Goal: Information Seeking & Learning: Learn about a topic

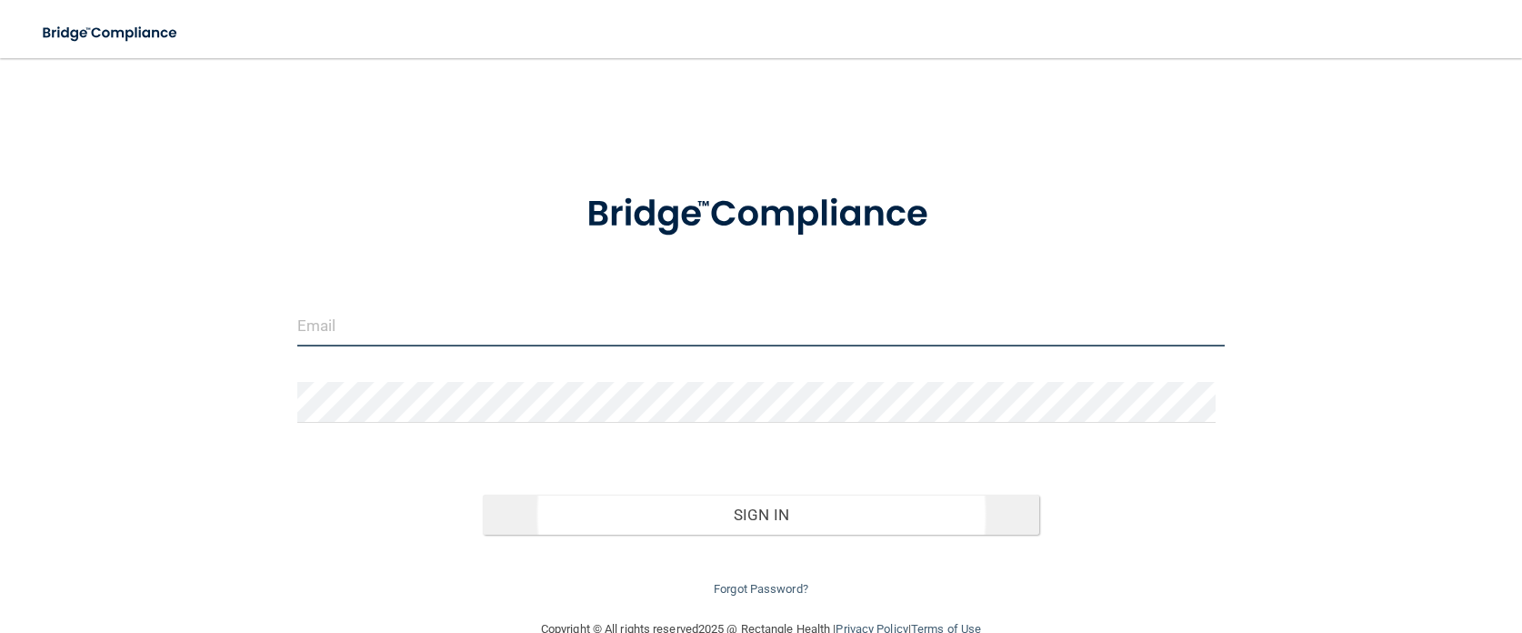
type input "[EMAIL_ADDRESS][DOMAIN_NAME]"
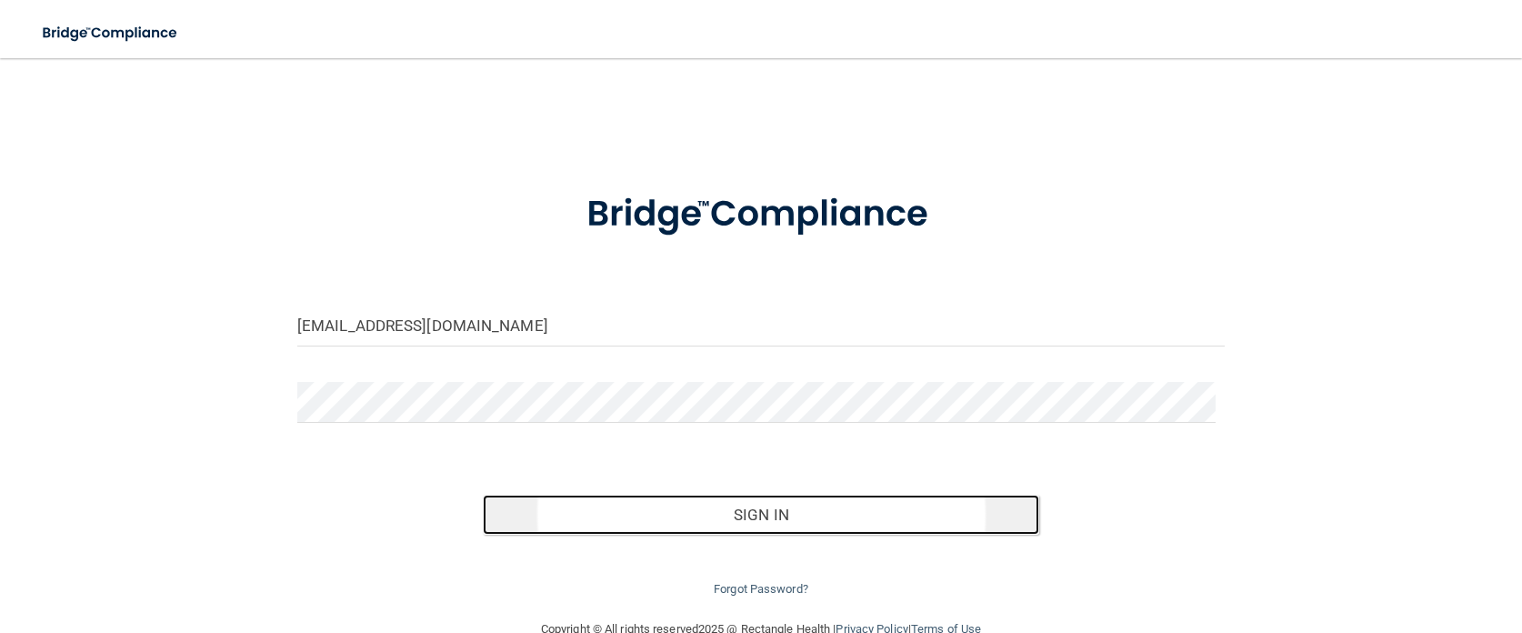
click at [750, 518] on button "Sign In" at bounding box center [761, 515] width 556 height 40
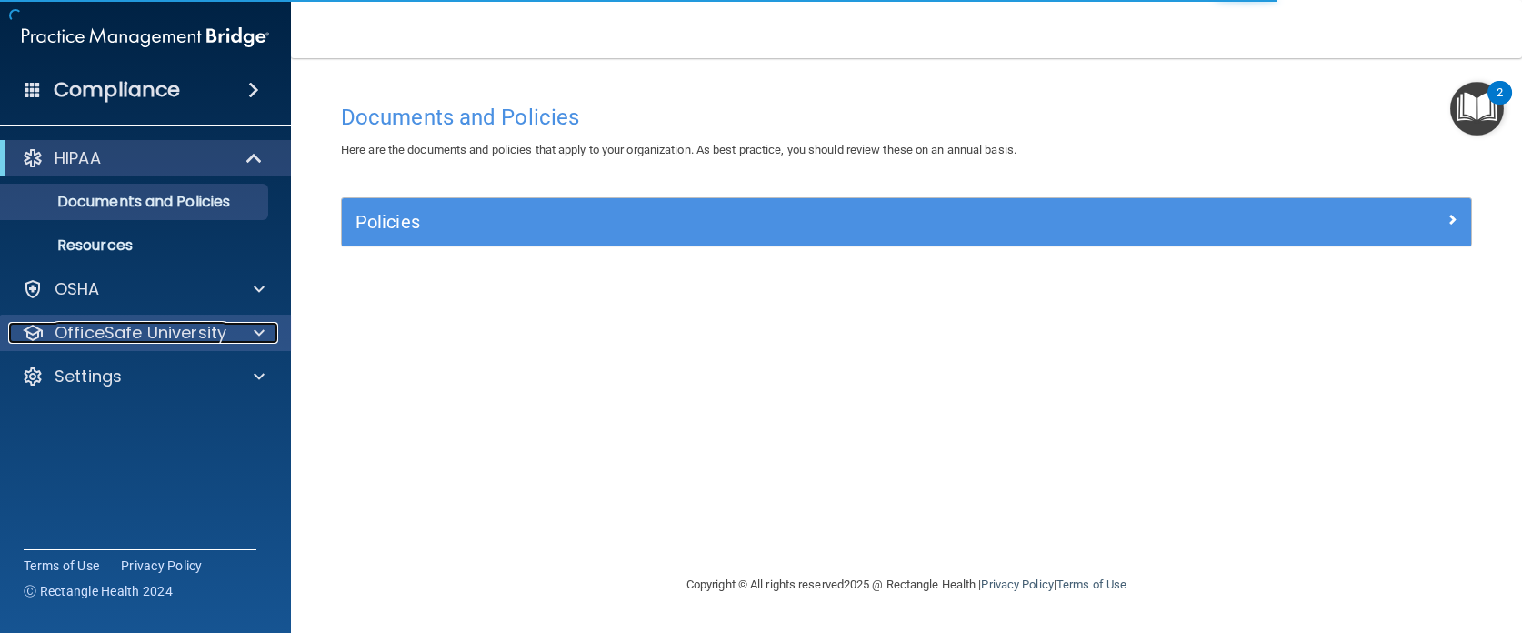
click at [245, 340] on div at bounding box center [256, 333] width 45 height 22
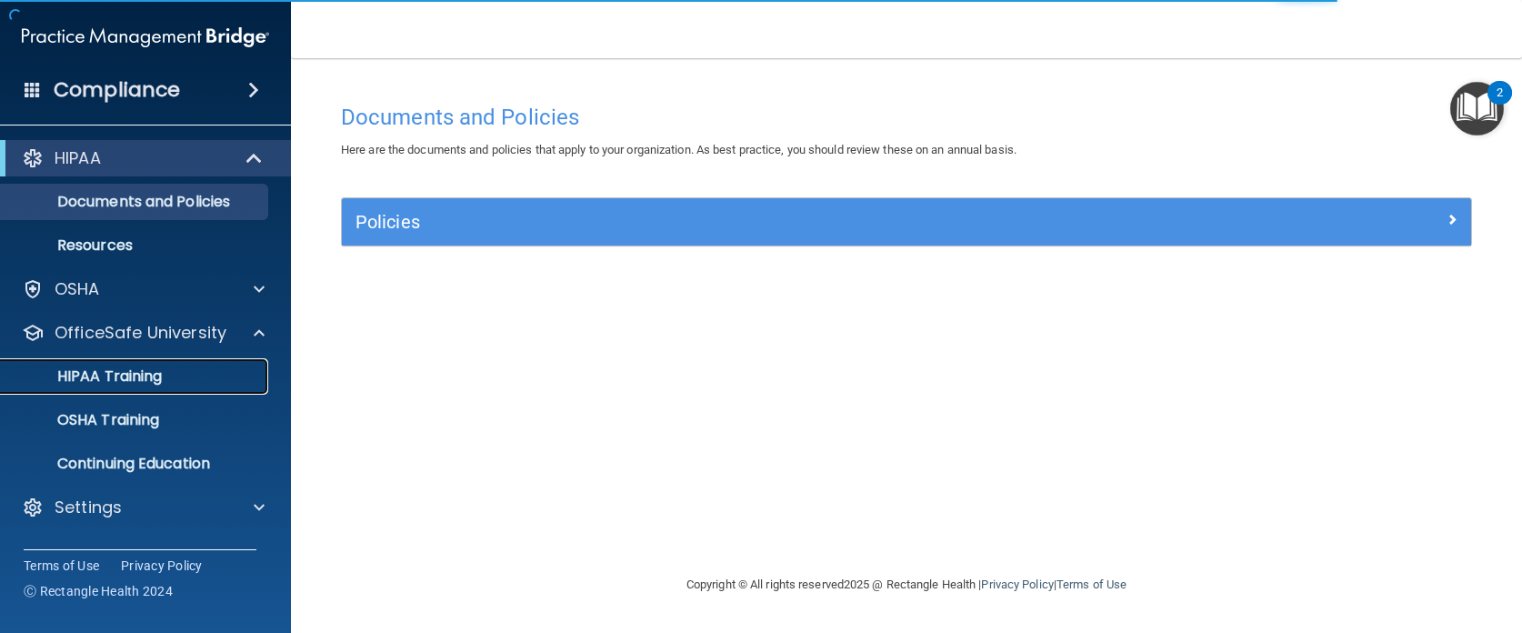
click at [145, 382] on p "HIPAA Training" at bounding box center [87, 376] width 150 height 18
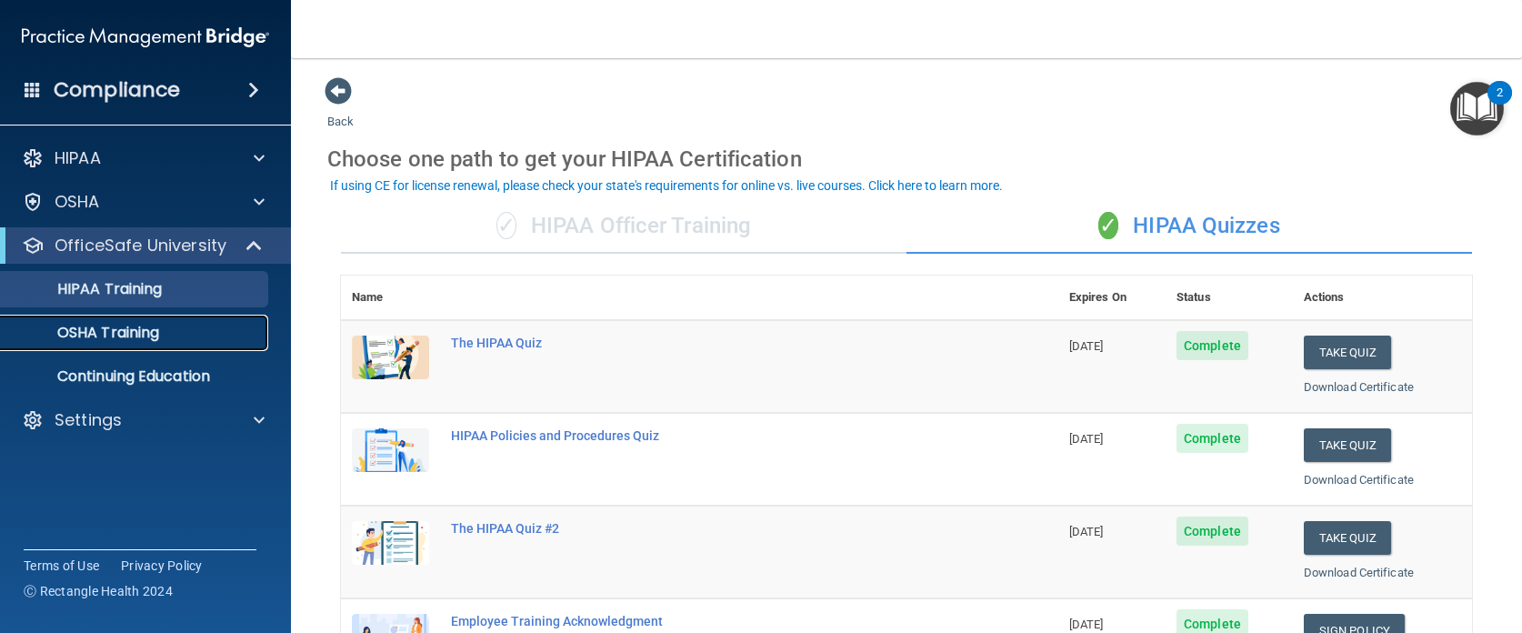
click at [119, 332] on p "OSHA Training" at bounding box center [85, 333] width 147 height 18
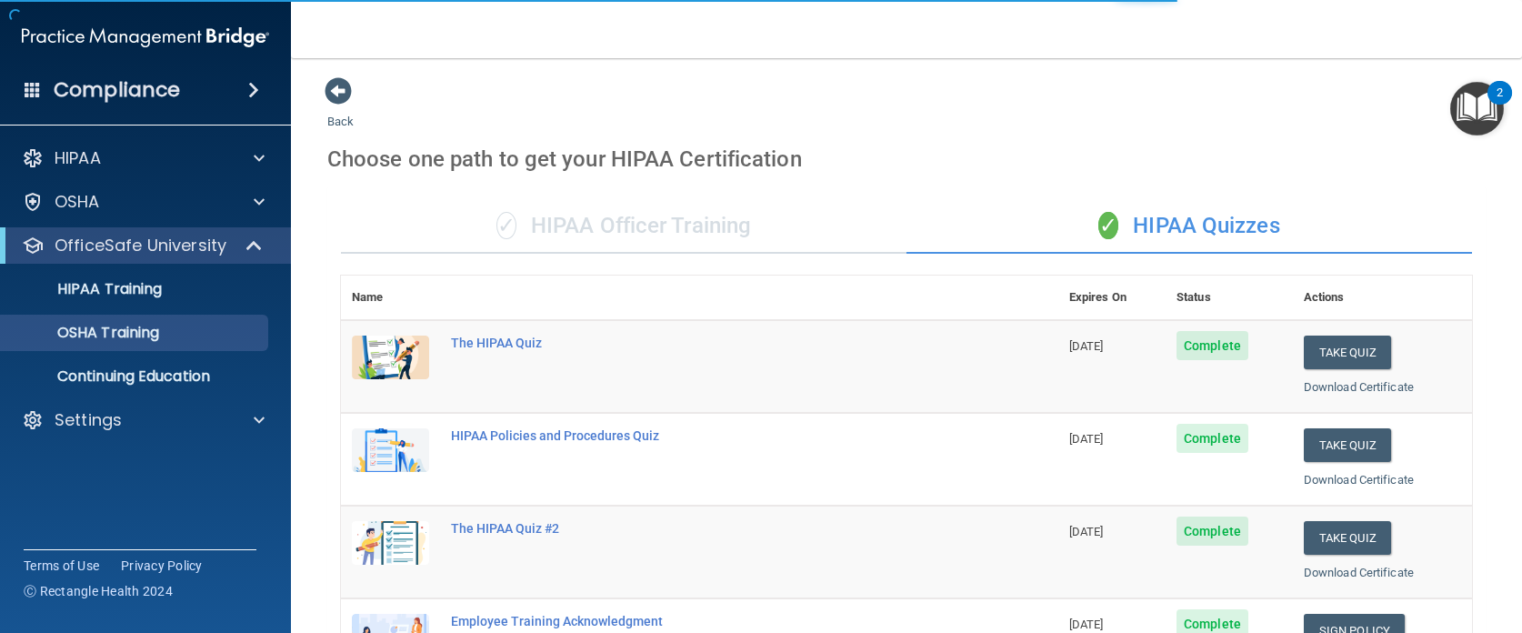
drag, startPoint x: 644, startPoint y: 214, endPoint x: 551, endPoint y: 244, distance: 97.5
click at [639, 217] on div "✓ HIPAA Officer Training" at bounding box center [624, 226] width 566 height 55
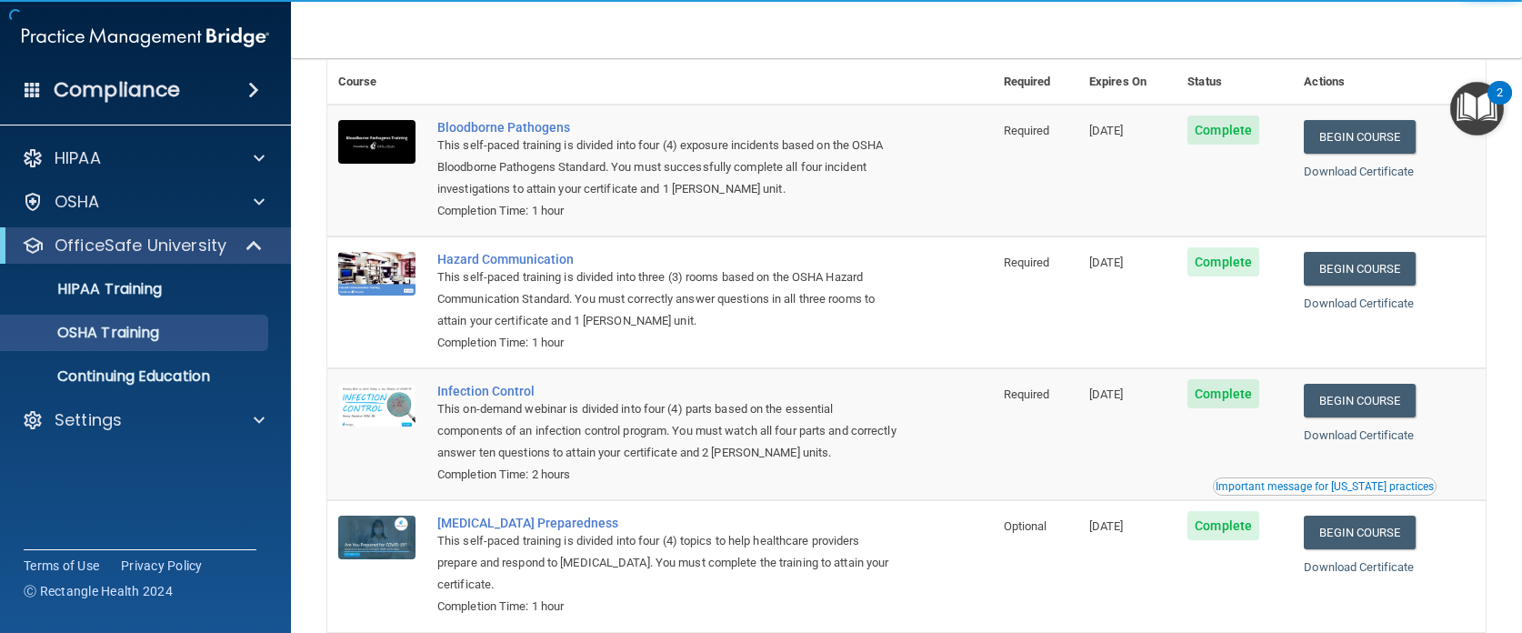
scroll to position [196, 0]
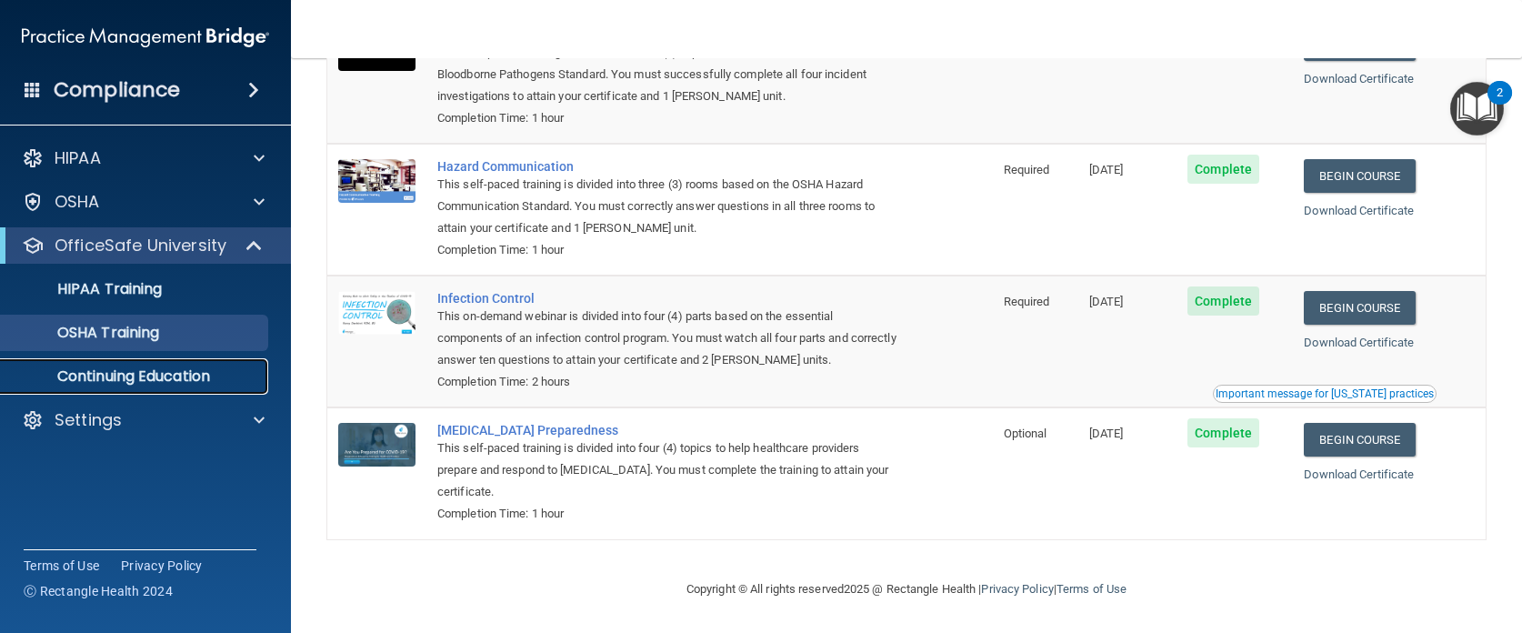
click at [114, 369] on p "Continuing Education" at bounding box center [136, 376] width 248 height 18
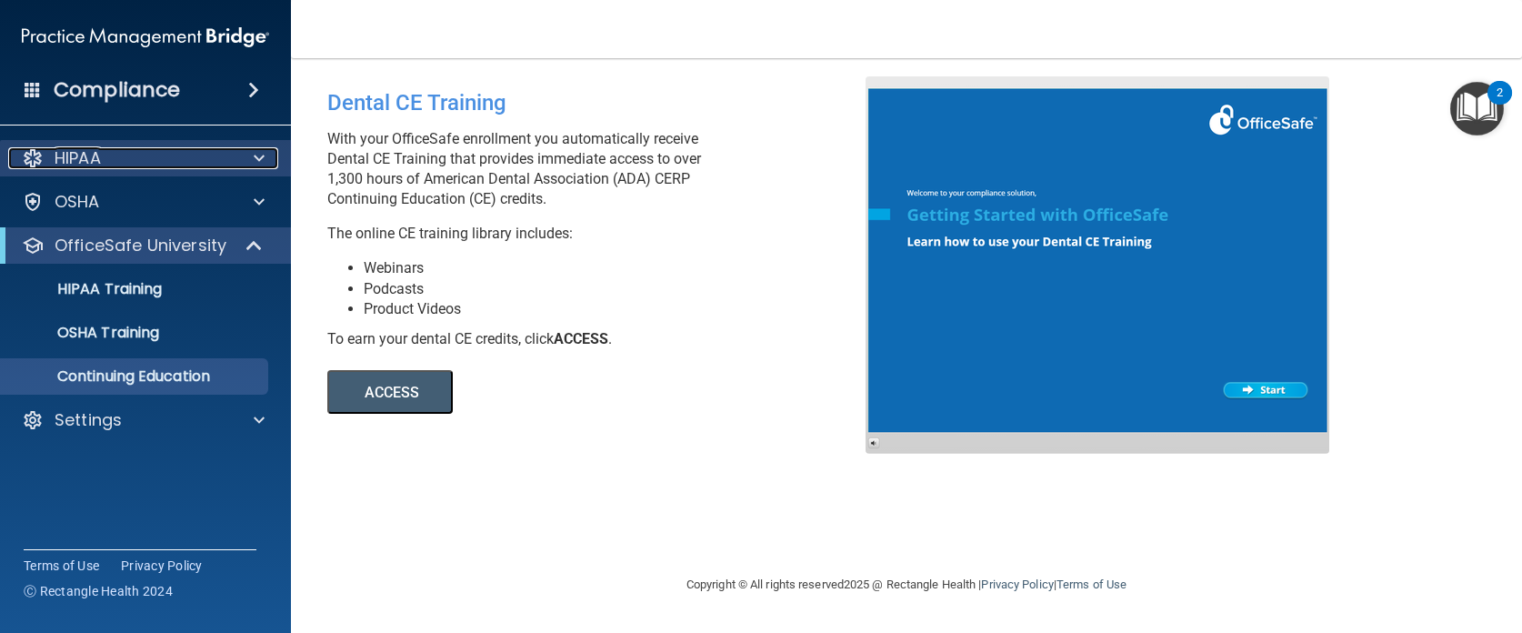
click at [117, 150] on div "HIPAA" at bounding box center [121, 158] width 226 height 22
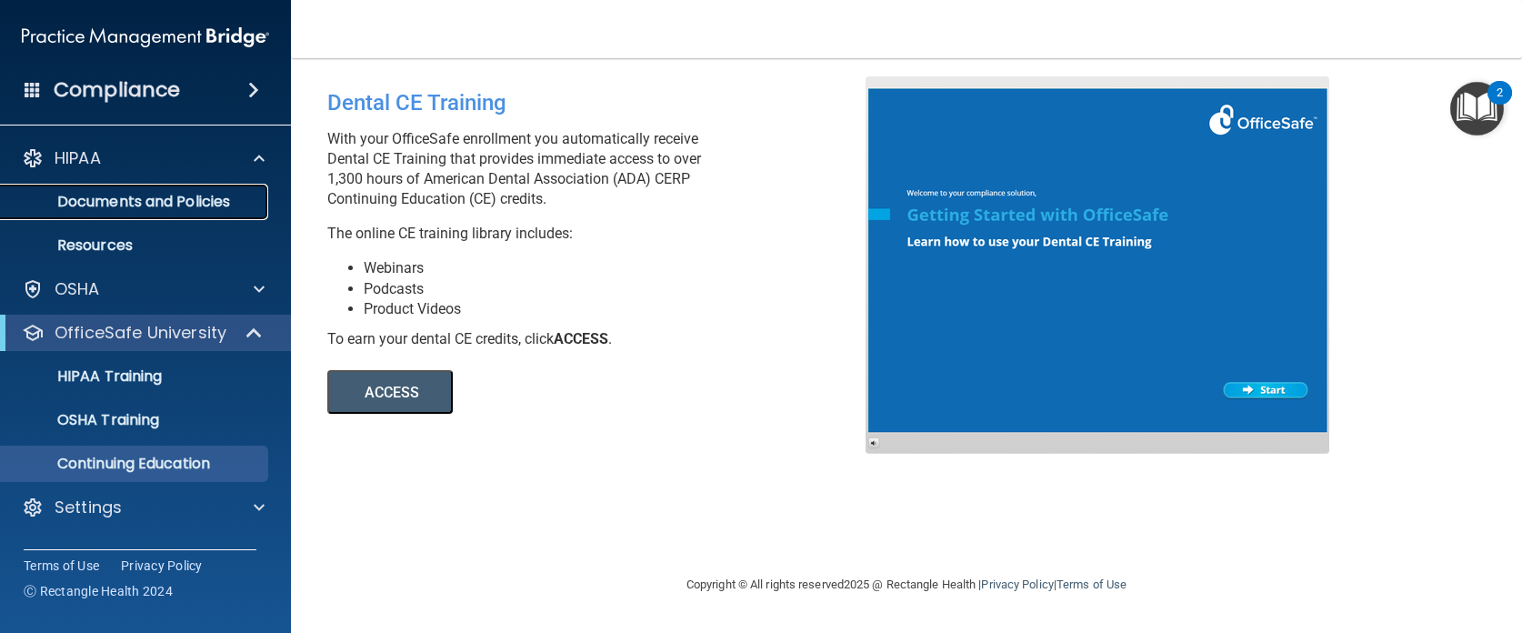
click at [196, 193] on p "Documents and Policies" at bounding box center [136, 202] width 248 height 18
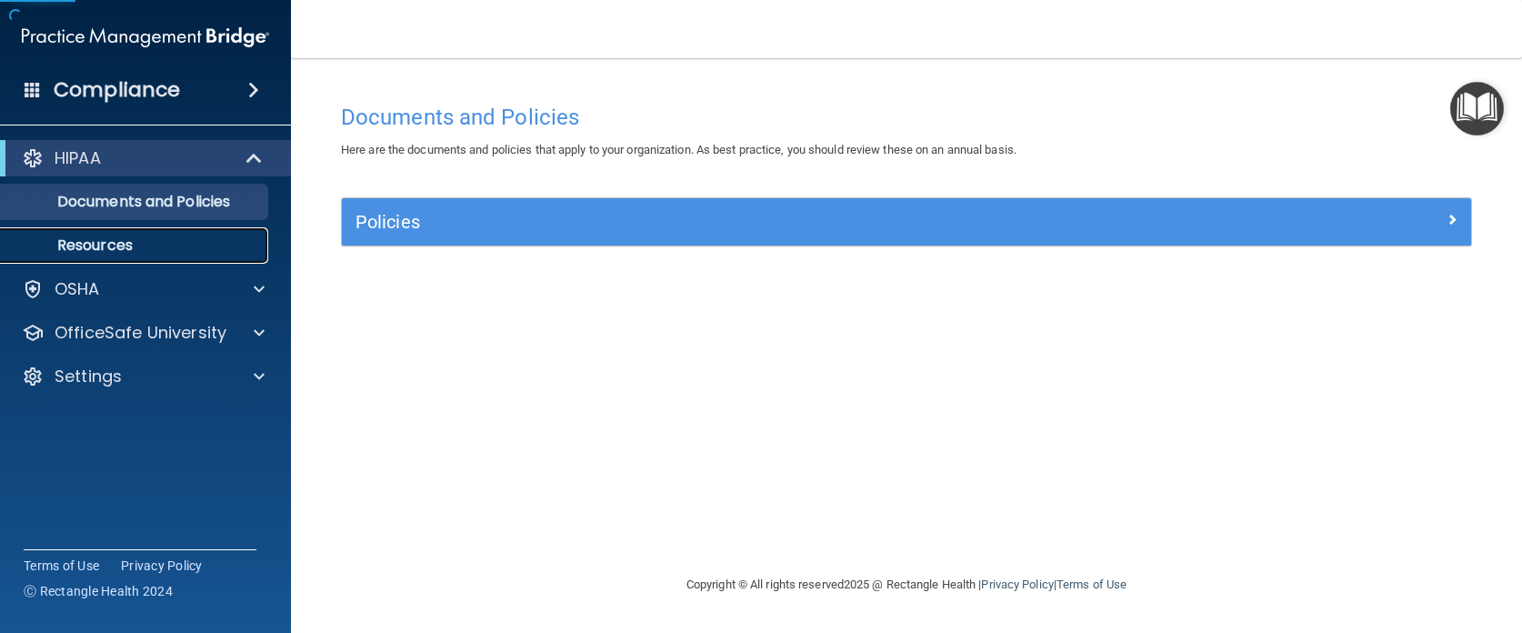
click at [132, 234] on link "Resources" at bounding box center [125, 245] width 286 height 36
